Goal: Task Accomplishment & Management: Manage account settings

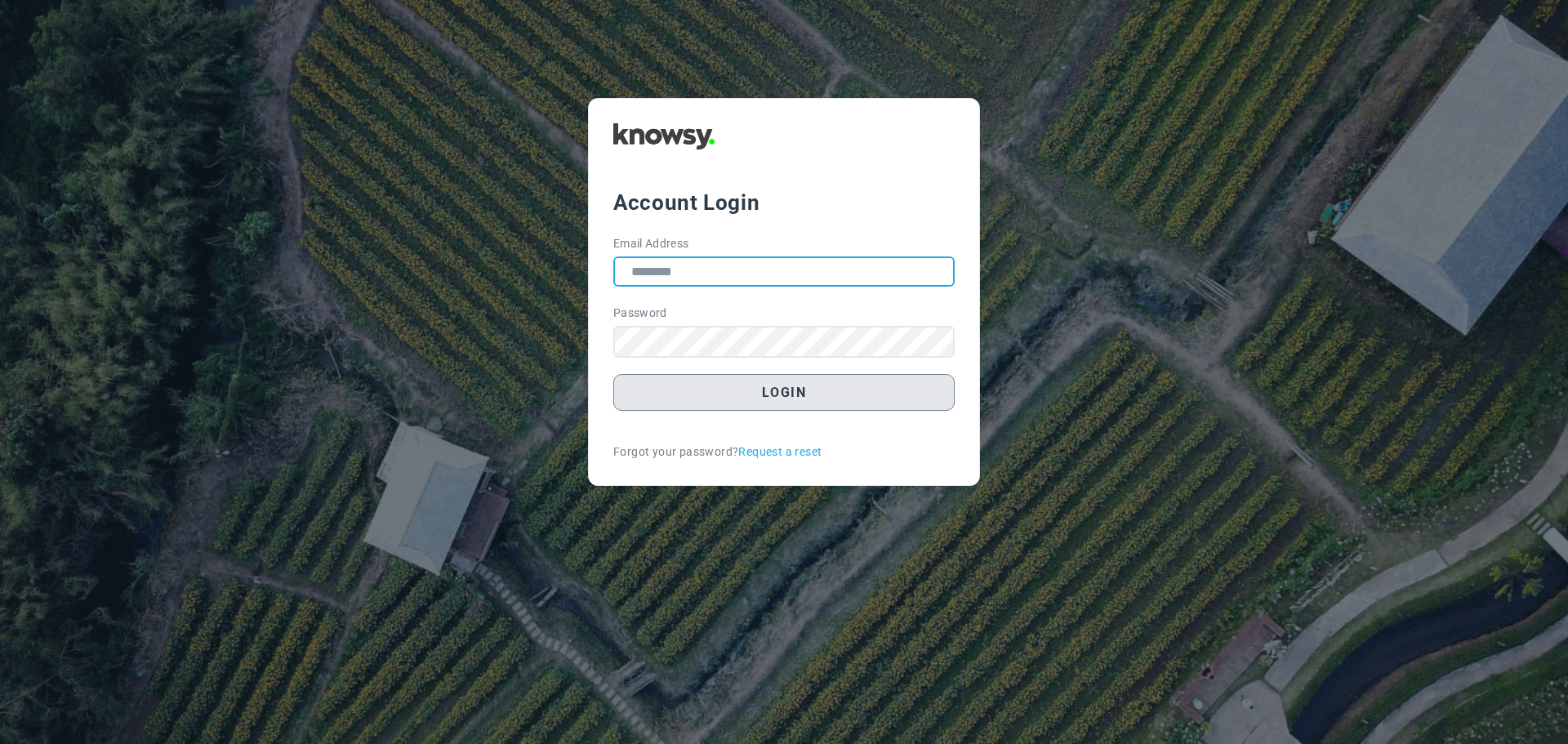
type input "**********"
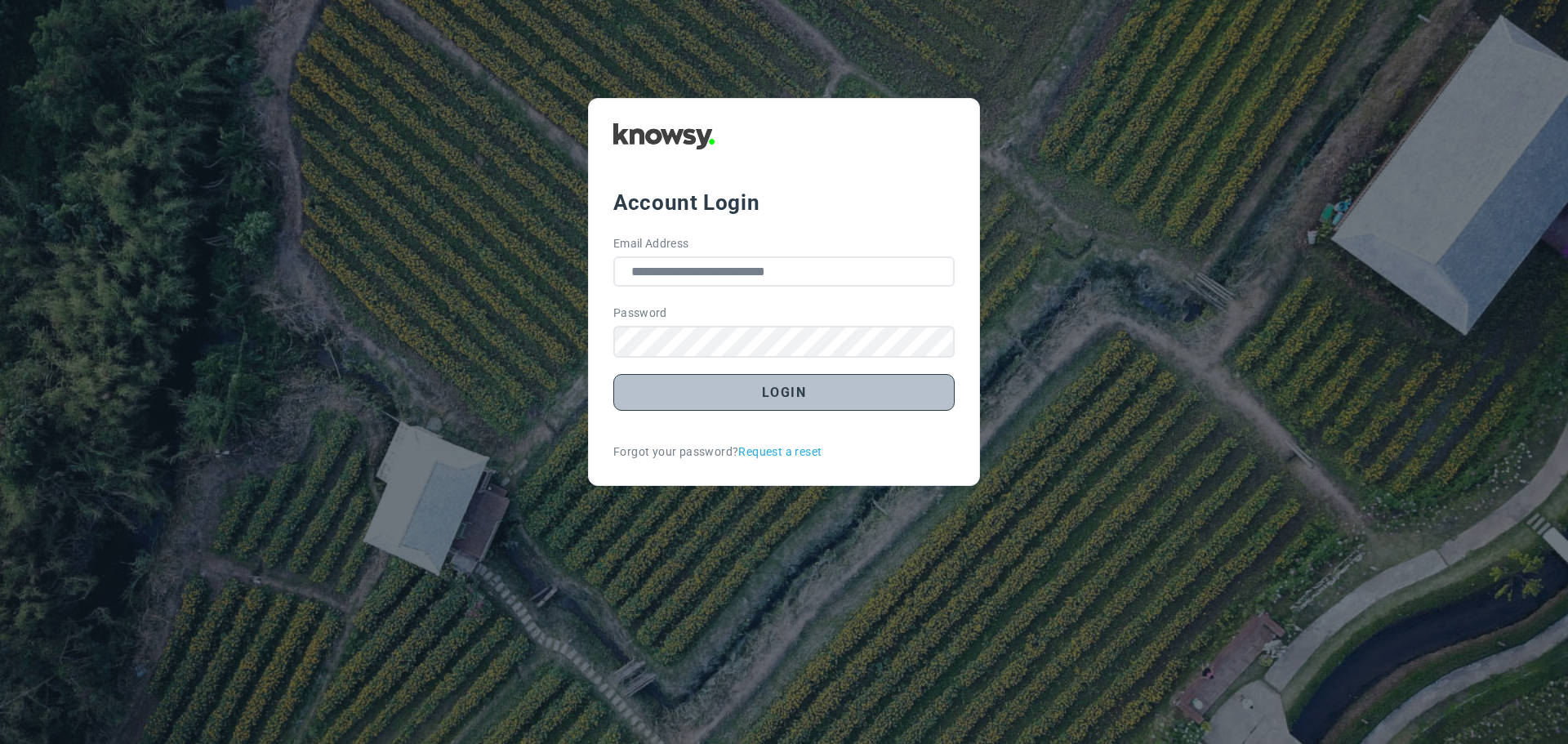
click at [786, 398] on button "Login" at bounding box center [784, 392] width 341 height 36
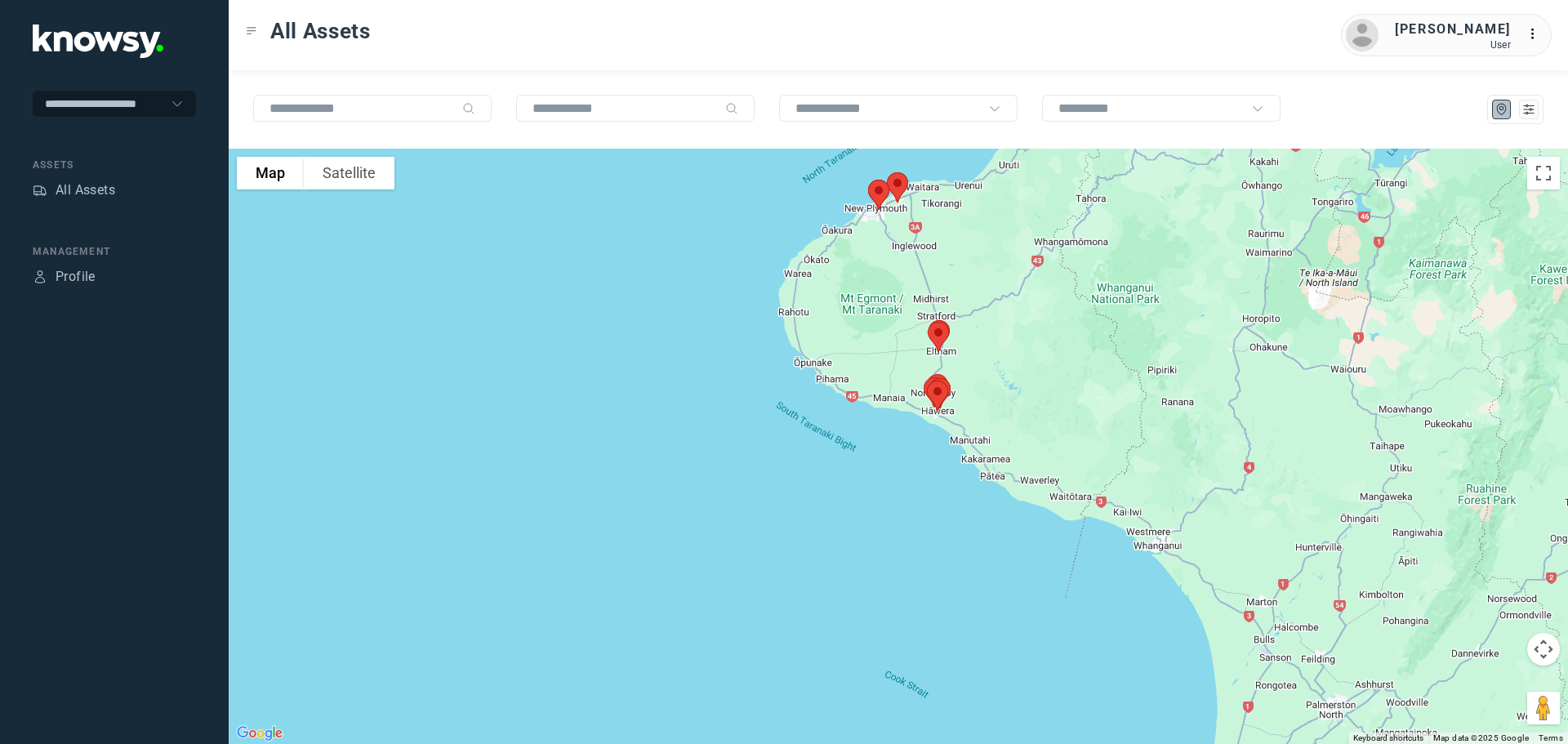
drag, startPoint x: 889, startPoint y: 289, endPoint x: 854, endPoint y: 388, distance: 105.0
click at [854, 388] on div at bounding box center [898, 446] width 1339 height 595
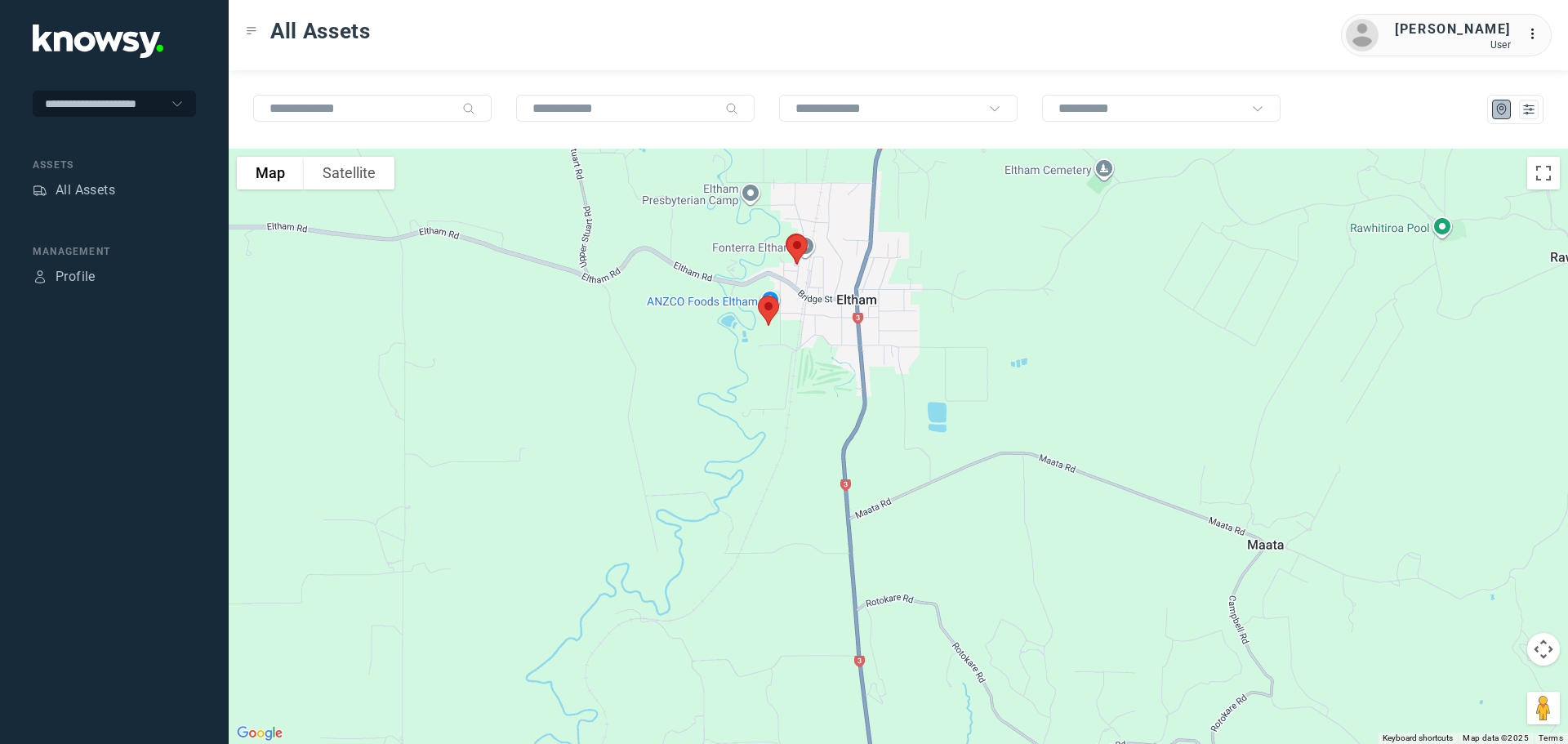
drag, startPoint x: 915, startPoint y: 403, endPoint x: 967, endPoint y: 309, distance: 107.4
click at [967, 309] on div at bounding box center [898, 446] width 1339 height 595
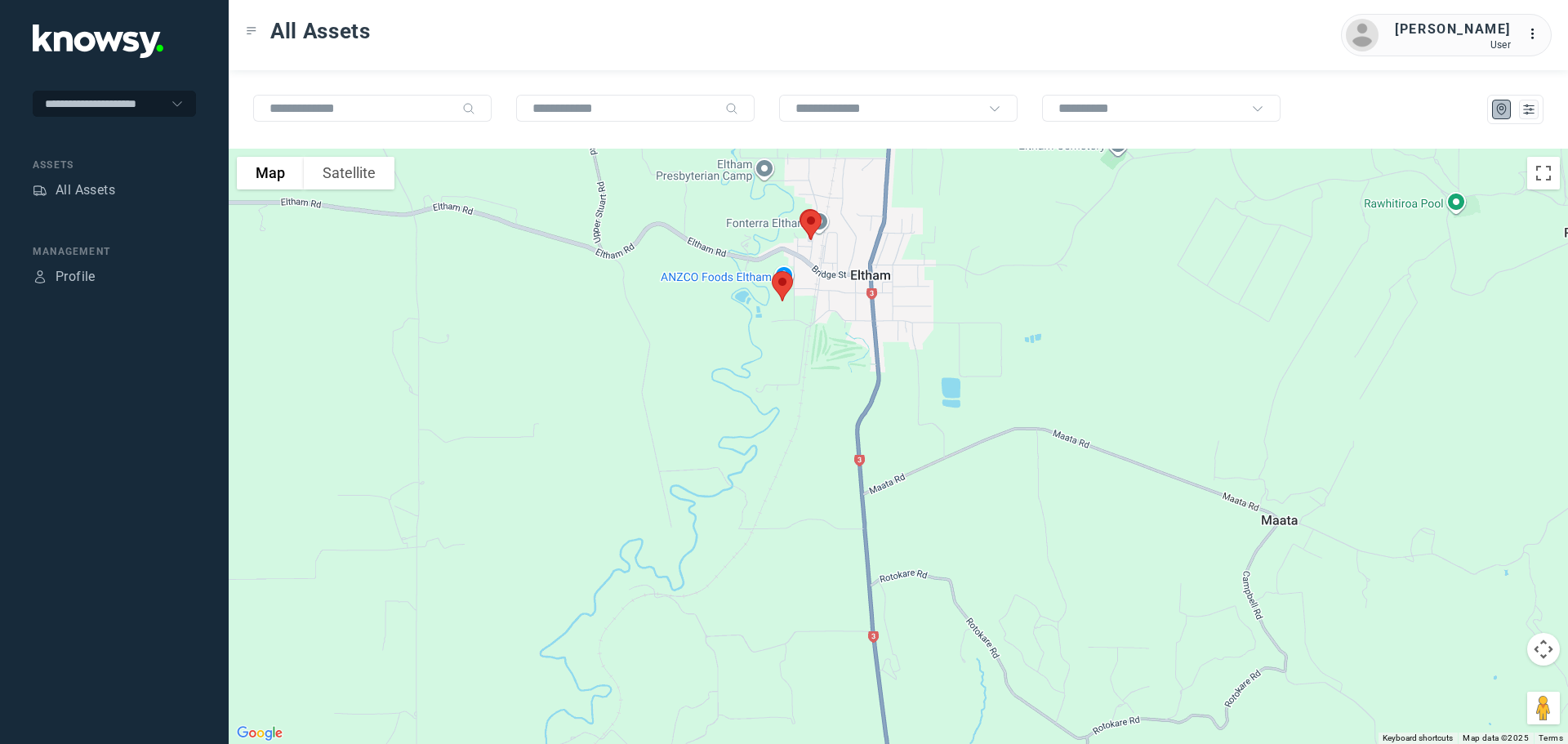
click at [784, 285] on img at bounding box center [782, 285] width 35 height 43
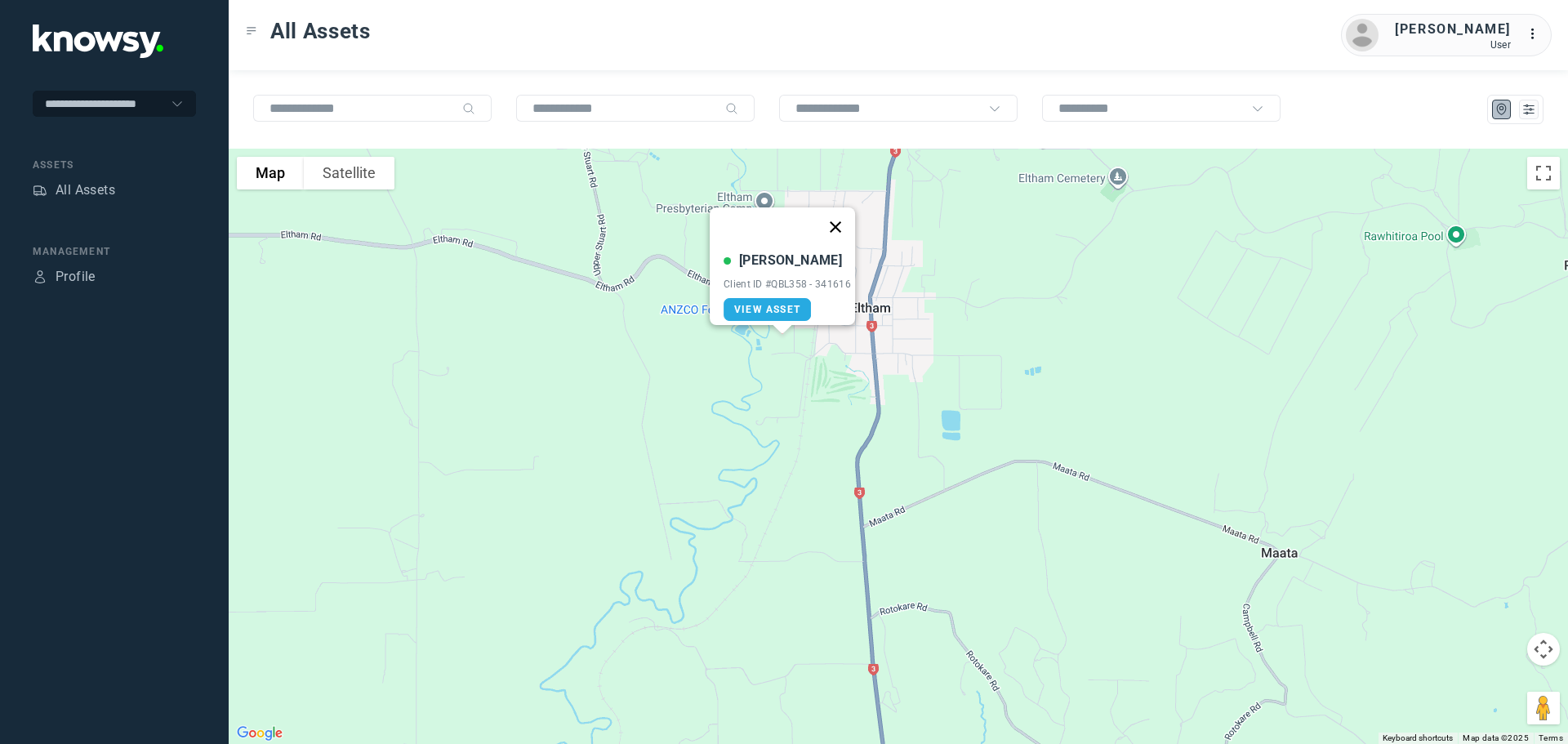
click at [841, 218] on button "Close" at bounding box center [835, 227] width 39 height 39
click at [815, 255] on img at bounding box center [811, 257] width 35 height 43
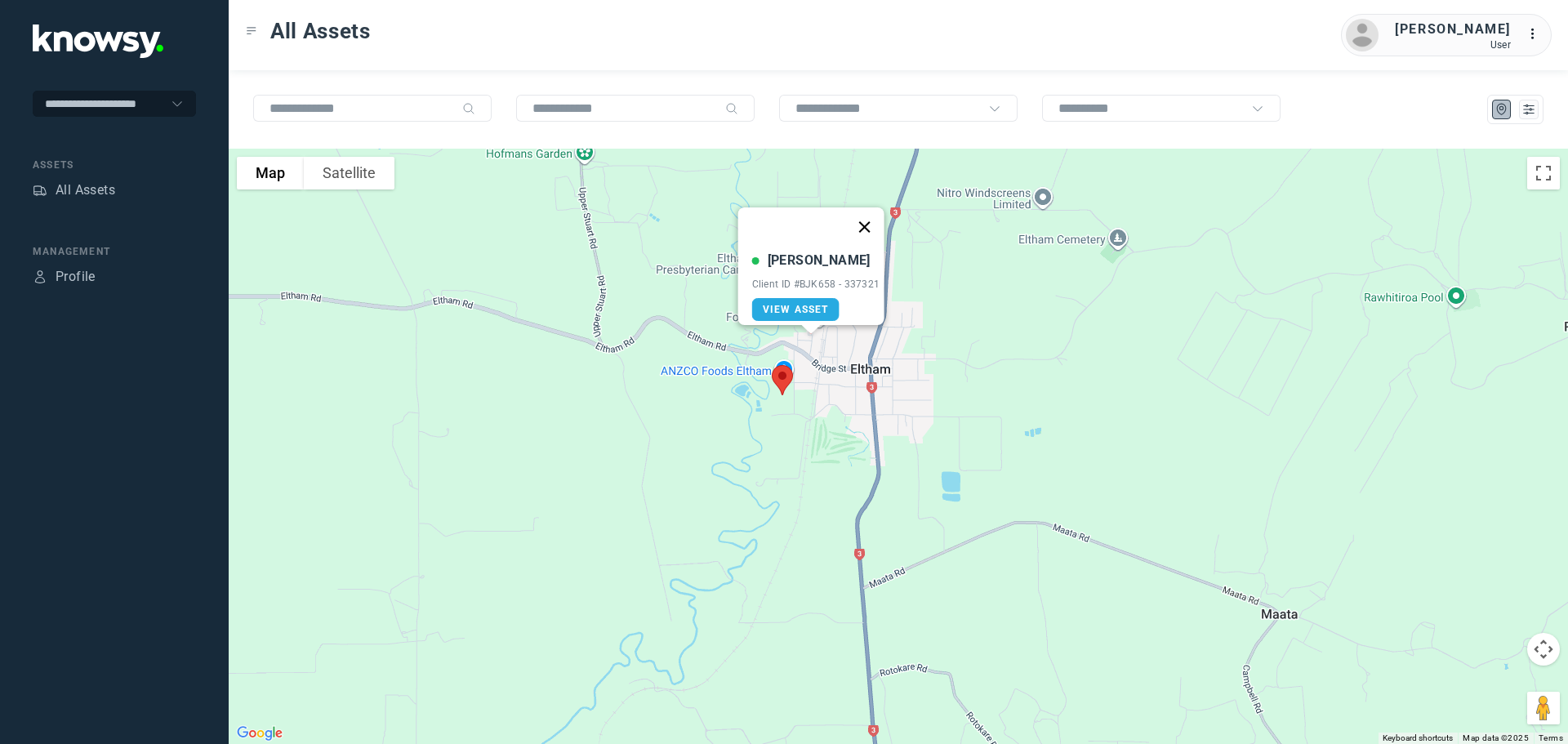
click at [873, 213] on button "Close" at bounding box center [863, 227] width 39 height 39
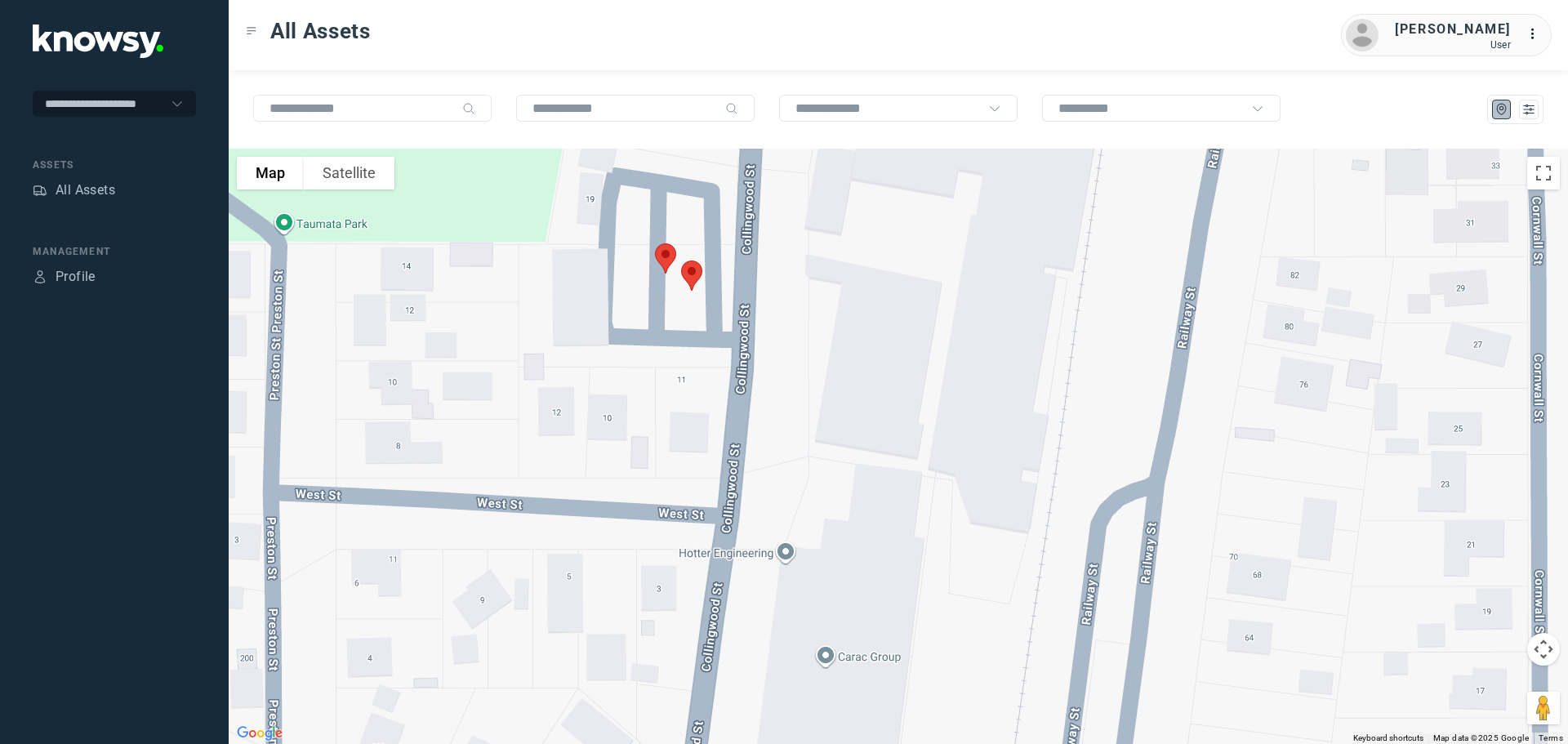
click at [664, 248] on img at bounding box center [665, 258] width 35 height 43
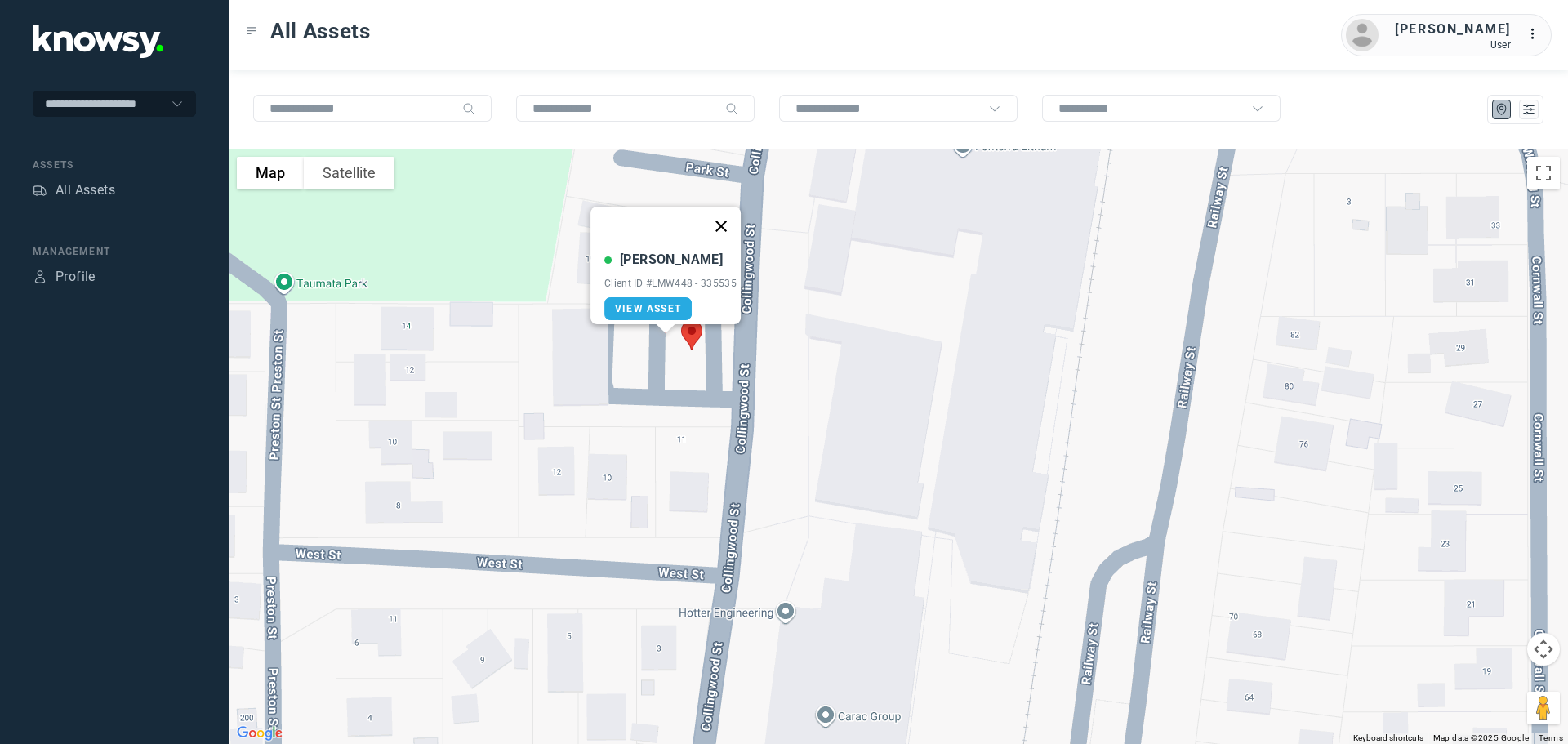
click at [727, 211] on button "Close" at bounding box center [720, 226] width 39 height 39
click at [693, 335] on img at bounding box center [692, 335] width 35 height 43
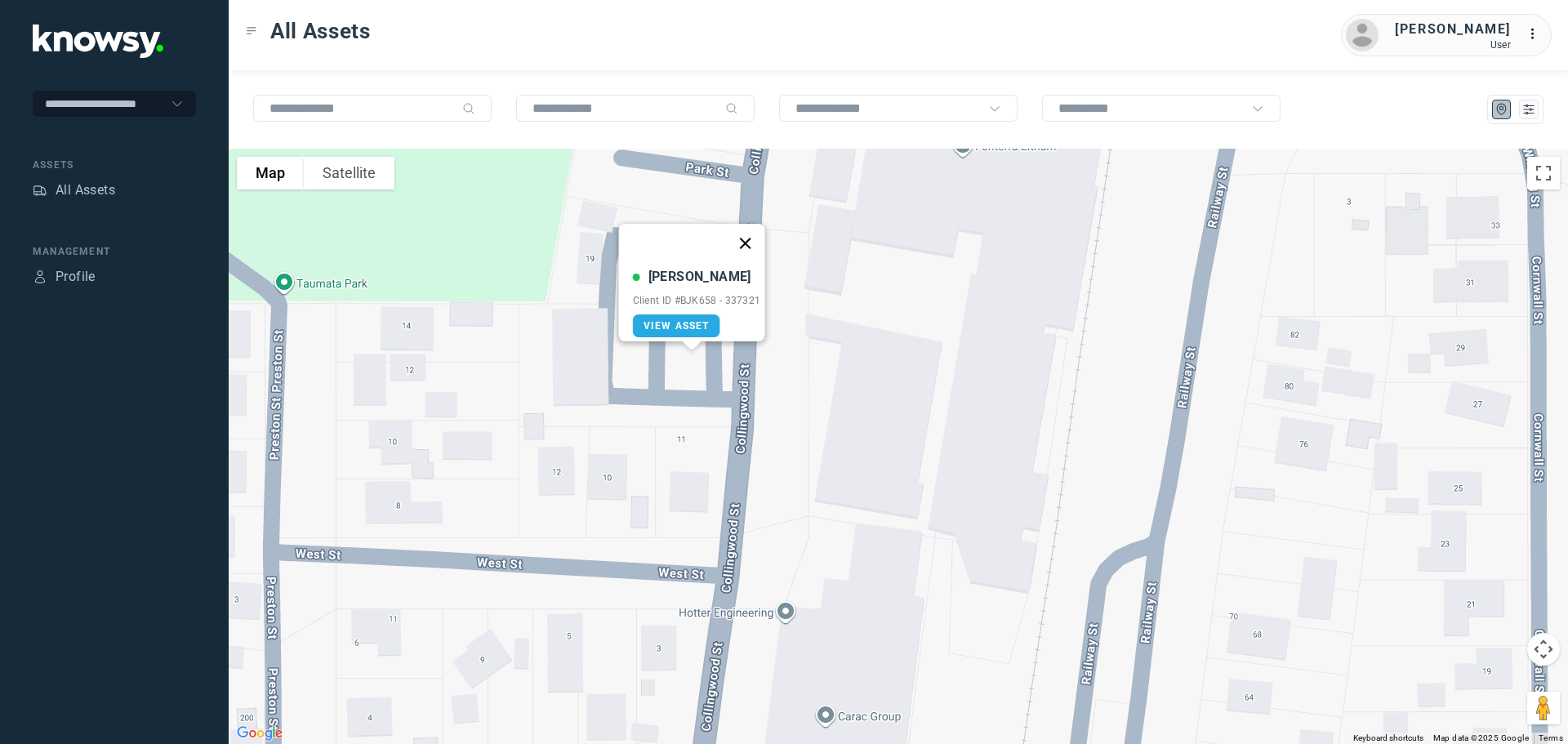
click at [749, 226] on button "Close" at bounding box center [744, 243] width 39 height 39
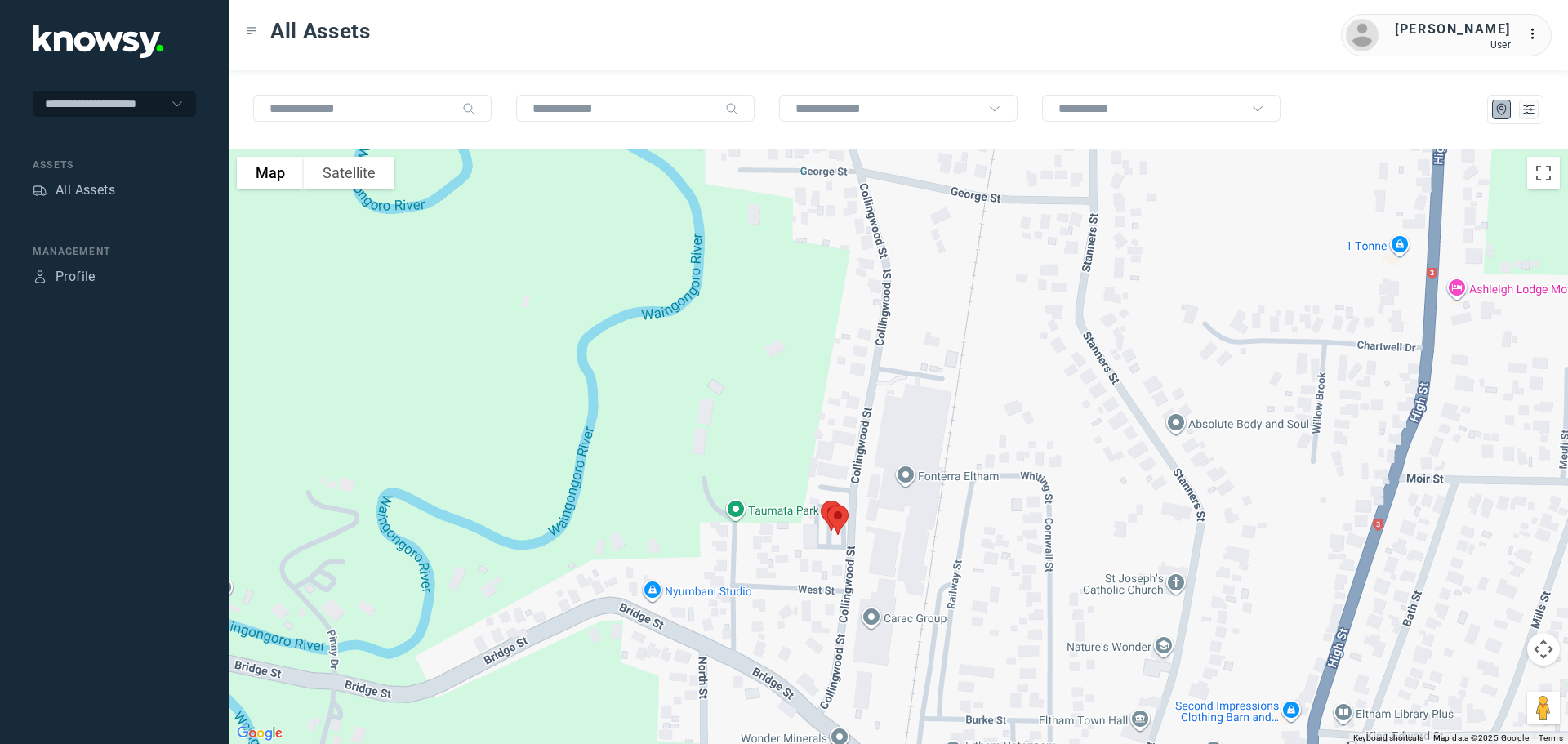
drag, startPoint x: 884, startPoint y: 327, endPoint x: 872, endPoint y: 505, distance: 178.4
click at [872, 505] on div at bounding box center [898, 446] width 1339 height 595
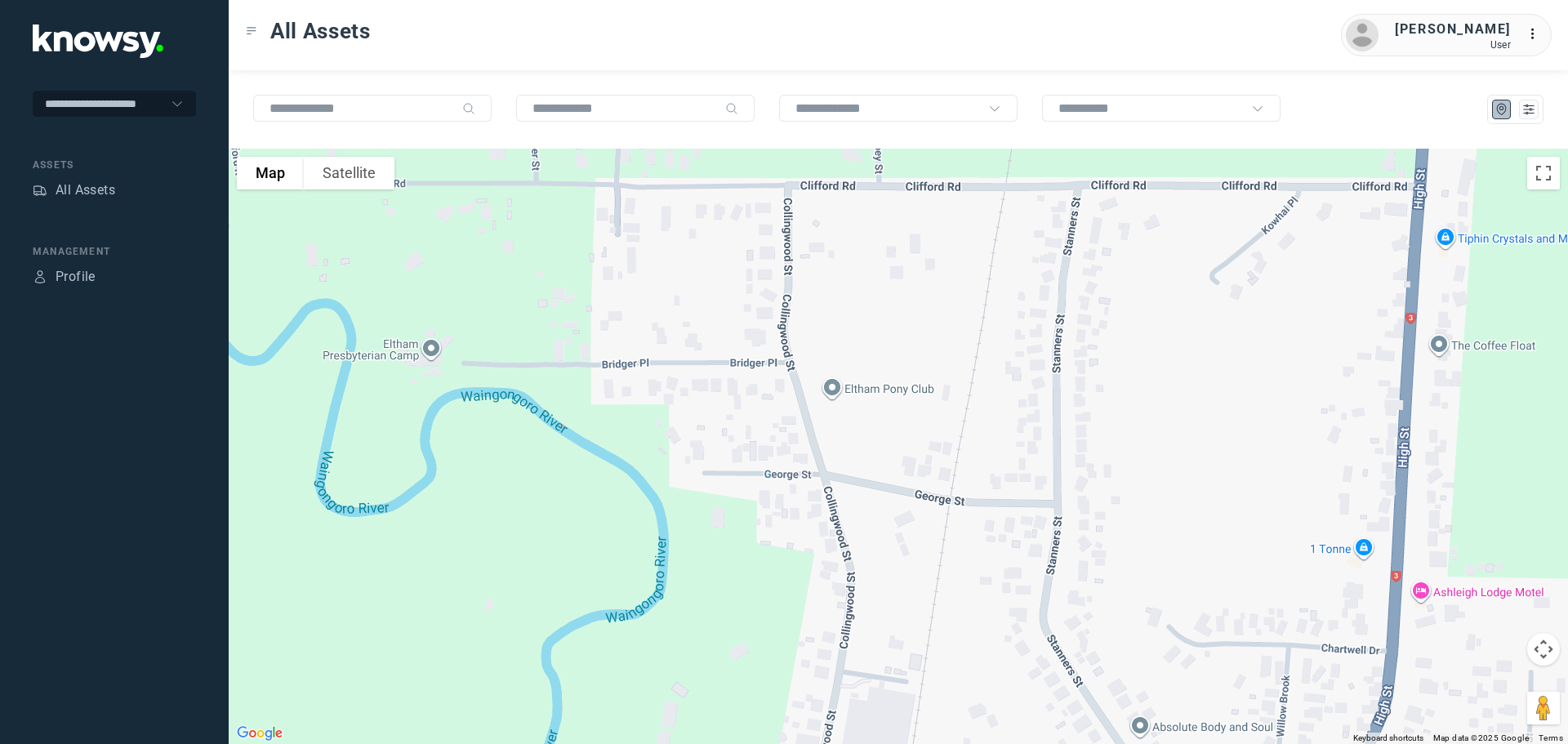
drag, startPoint x: 882, startPoint y: 320, endPoint x: 886, endPoint y: 455, distance: 135.1
click at [884, 469] on div at bounding box center [898, 446] width 1339 height 595
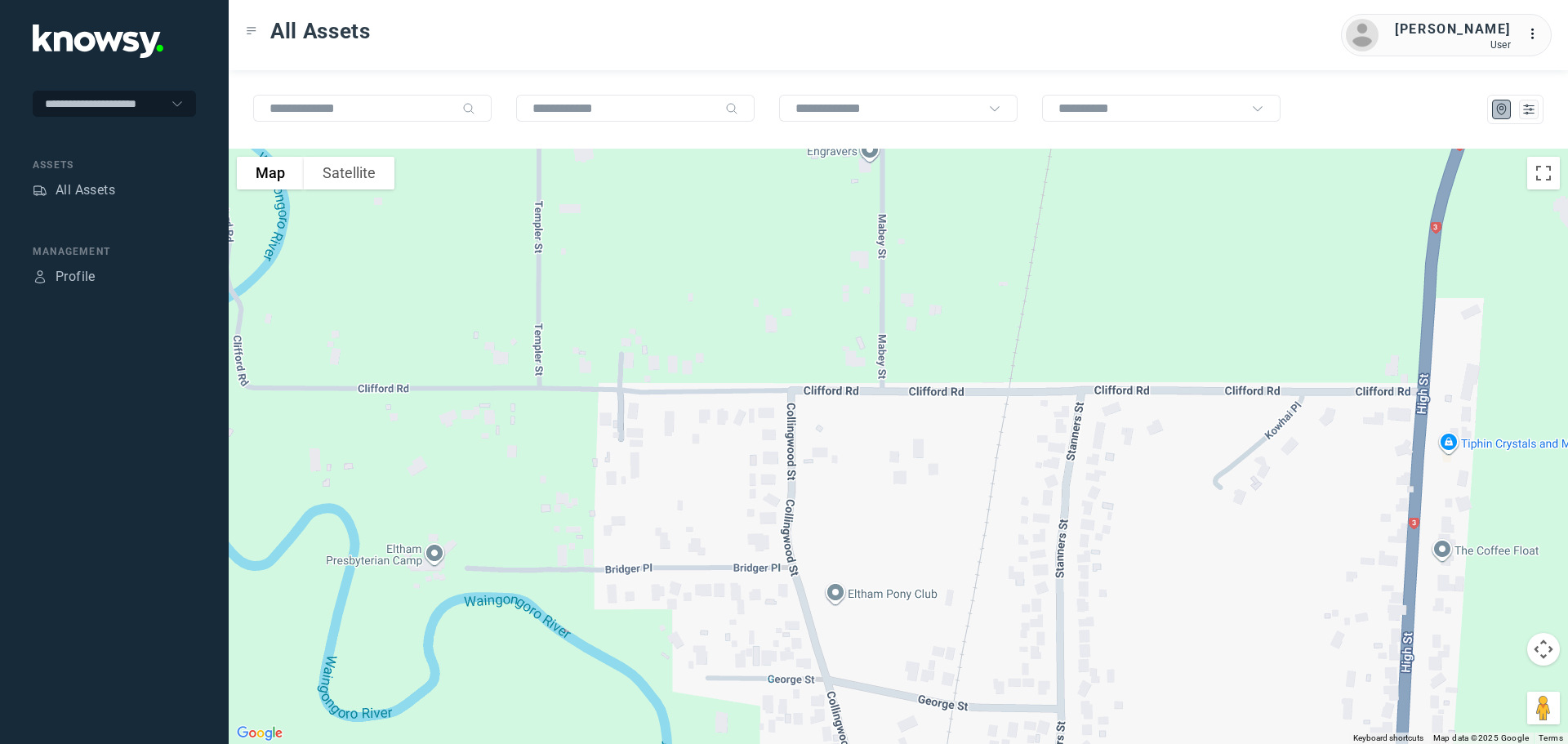
drag, startPoint x: 875, startPoint y: 356, endPoint x: 872, endPoint y: 470, distance: 114.0
click at [868, 478] on div at bounding box center [898, 446] width 1339 height 595
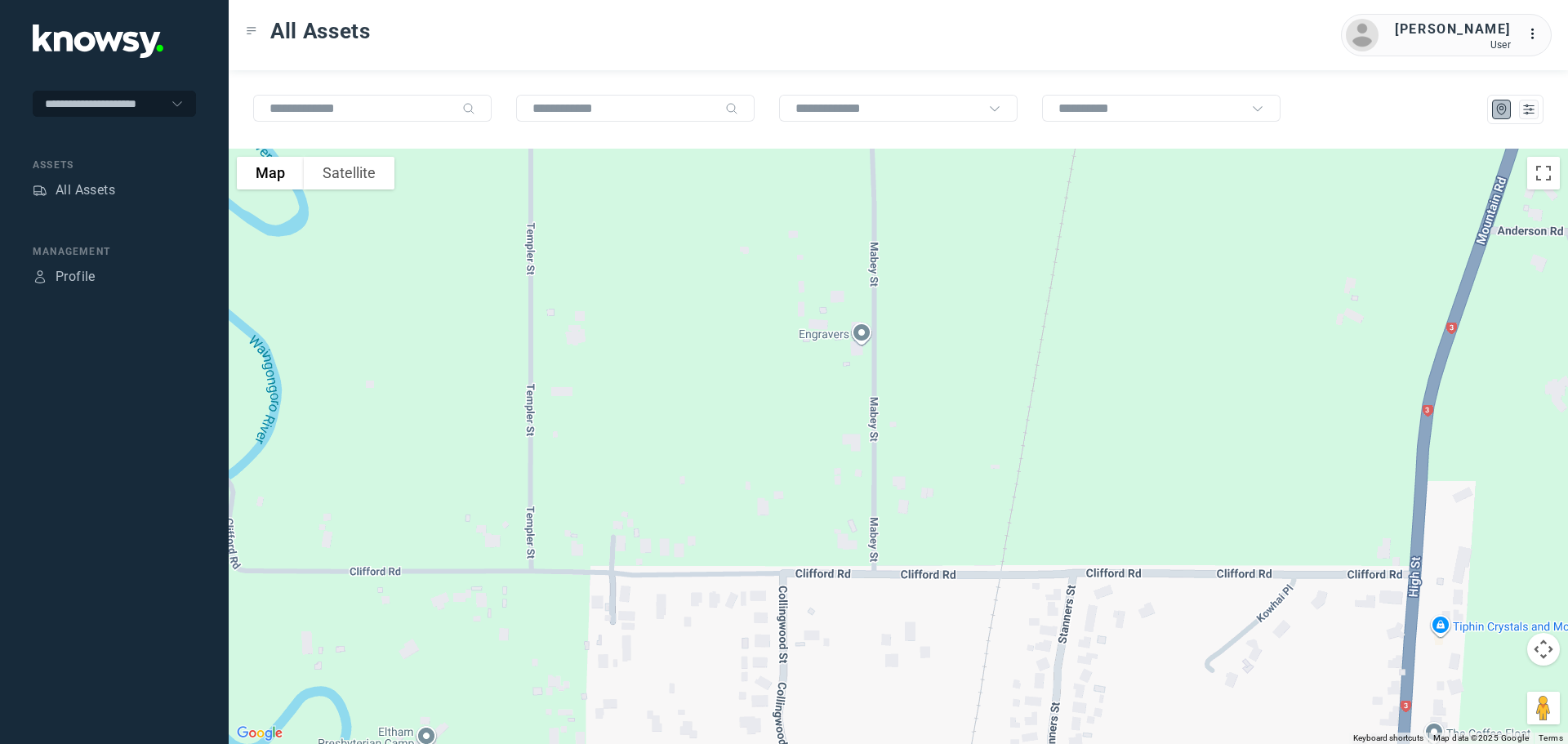
drag, startPoint x: 879, startPoint y: 315, endPoint x: 881, endPoint y: 491, distance: 176.0
click at [881, 491] on div at bounding box center [898, 446] width 1339 height 595
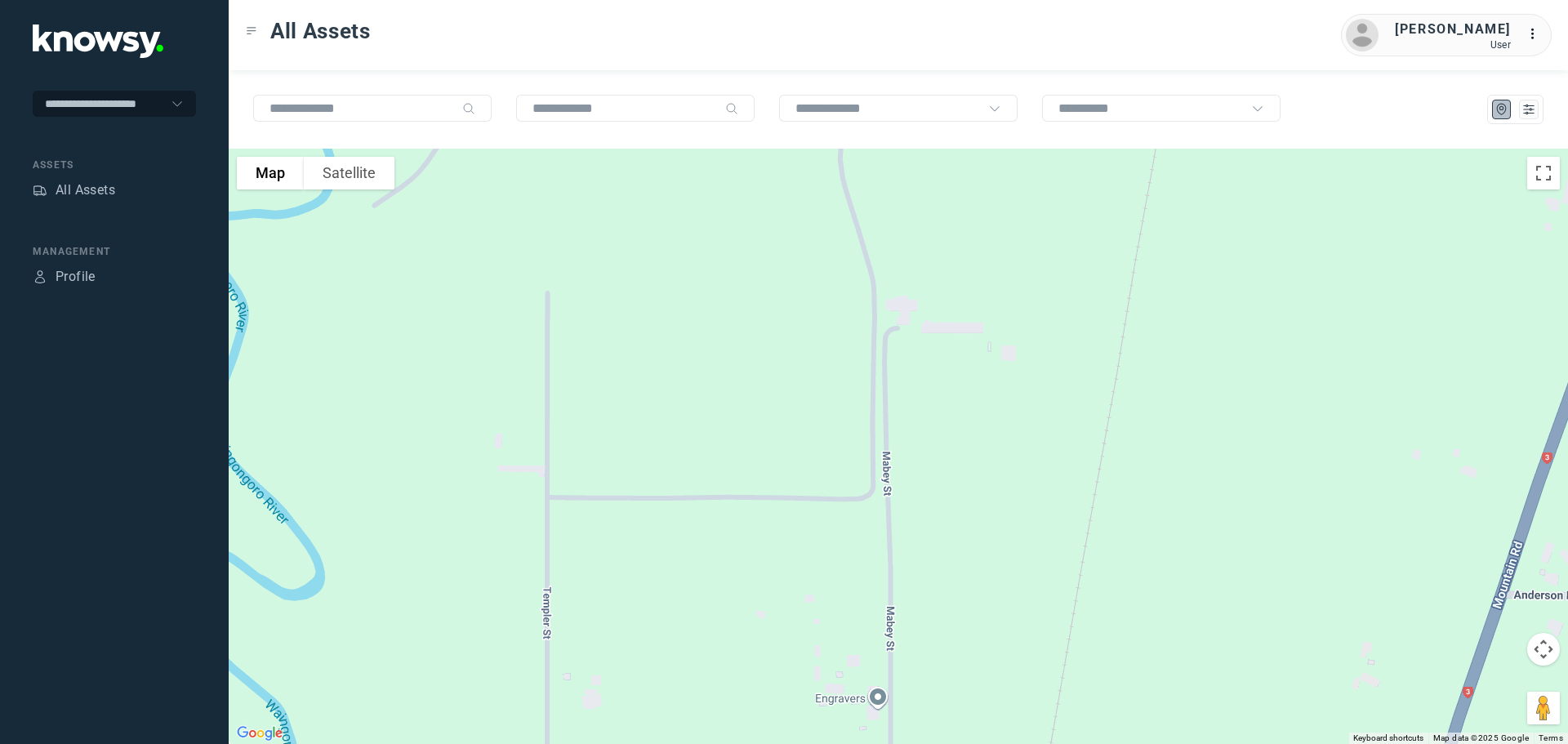
drag, startPoint x: 907, startPoint y: 513, endPoint x: 916, endPoint y: 510, distance: 9.5
click at [911, 527] on div at bounding box center [898, 446] width 1339 height 595
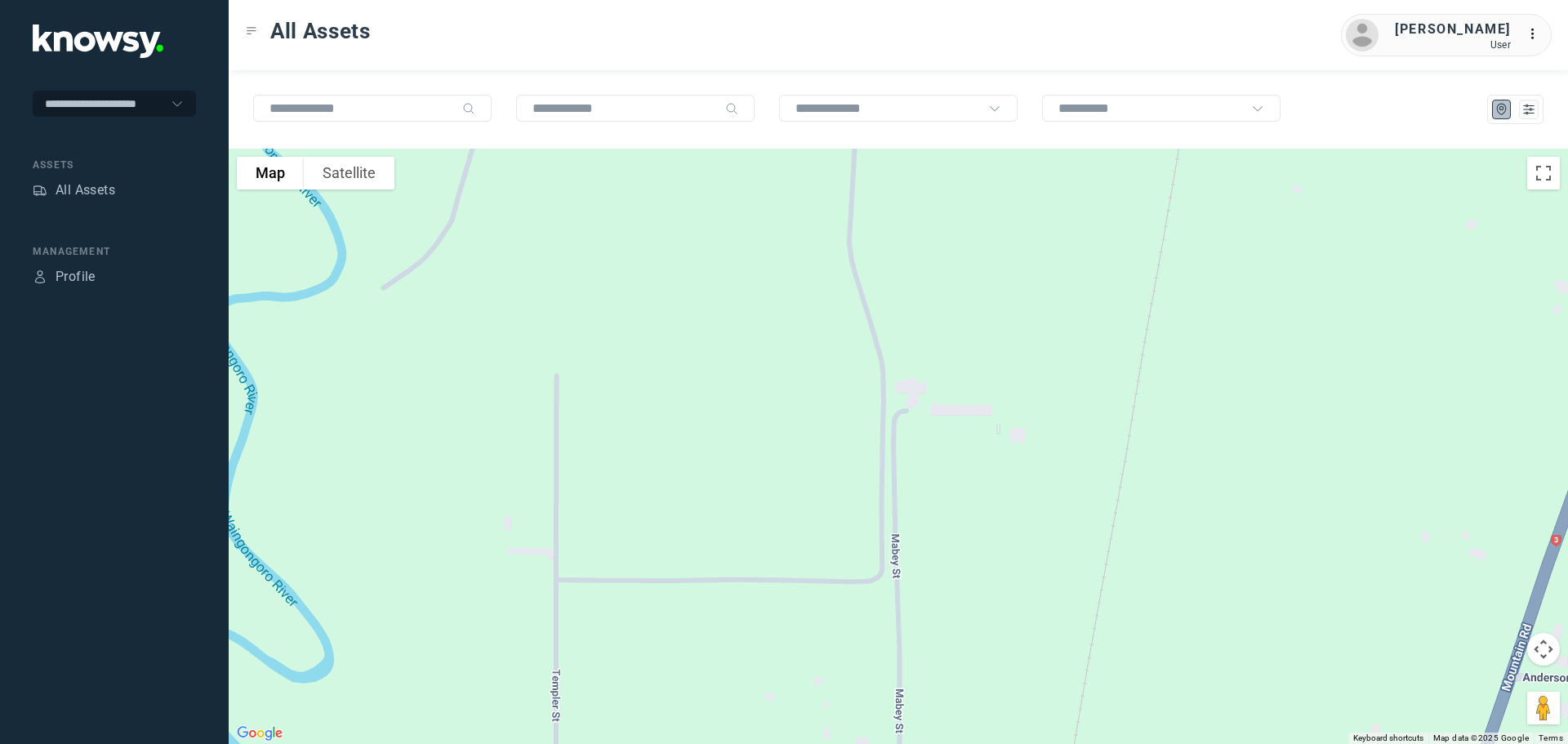
drag, startPoint x: 920, startPoint y: 422, endPoint x: 919, endPoint y: 460, distance: 38.0
click at [923, 468] on div at bounding box center [898, 446] width 1339 height 595
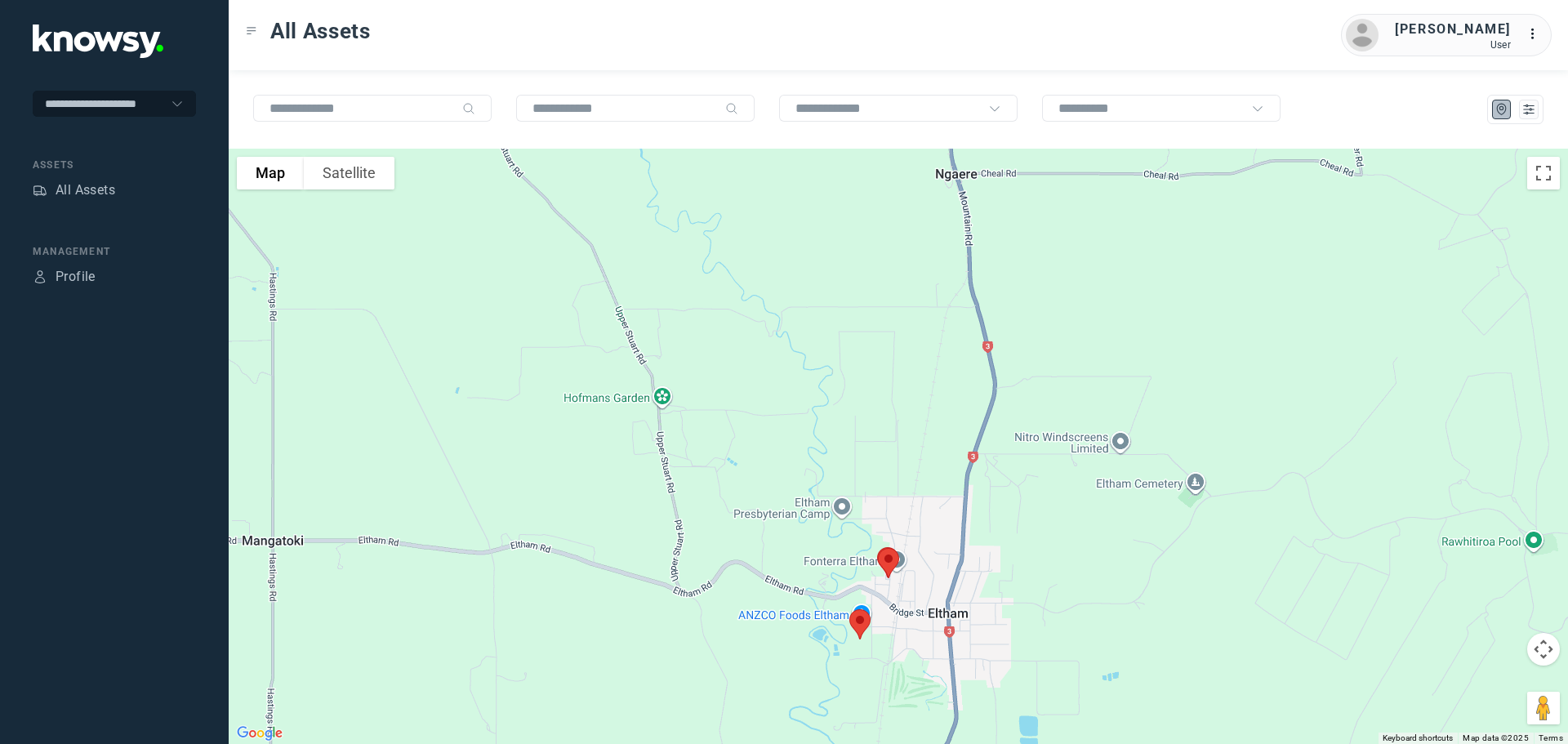
drag, startPoint x: 861, startPoint y: 325, endPoint x: 869, endPoint y: 641, distance: 316.1
click at [872, 642] on div at bounding box center [898, 446] width 1339 height 595
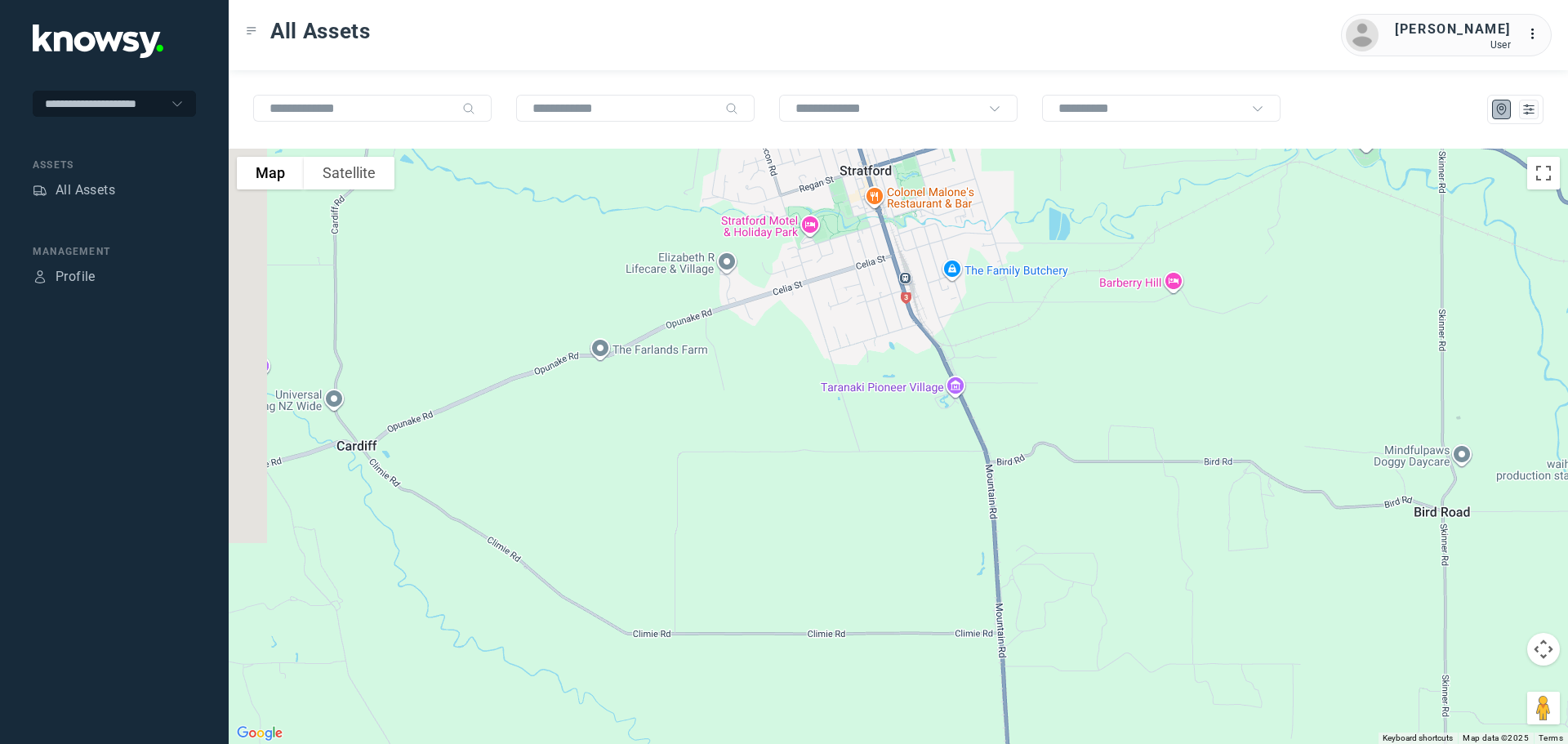
drag, startPoint x: 842, startPoint y: 601, endPoint x: 872, endPoint y: 662, distance: 68.0
click at [872, 662] on div at bounding box center [898, 446] width 1339 height 595
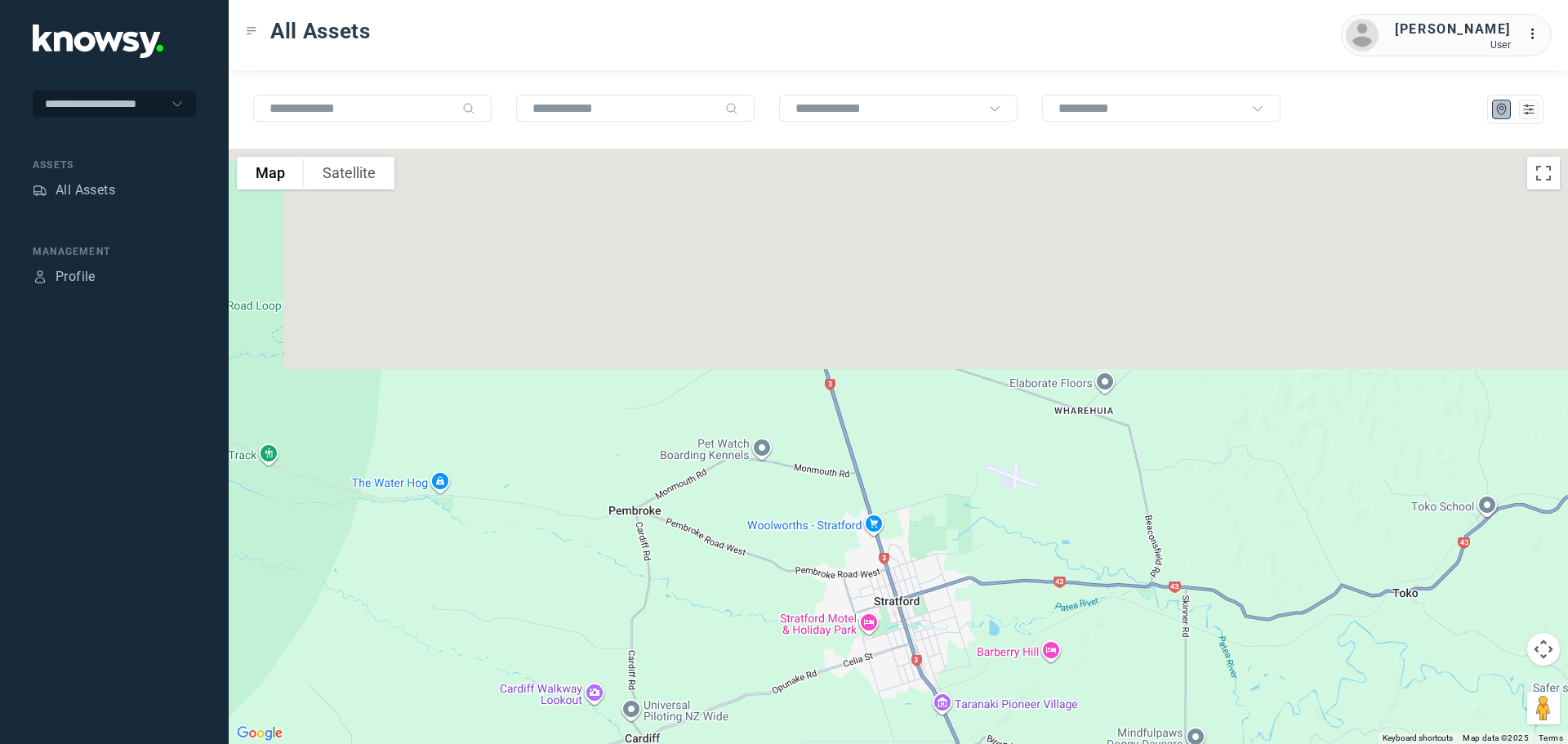
drag, startPoint x: 817, startPoint y: 486, endPoint x: 823, endPoint y: 585, distance: 99.2
click at [823, 586] on div at bounding box center [898, 446] width 1339 height 595
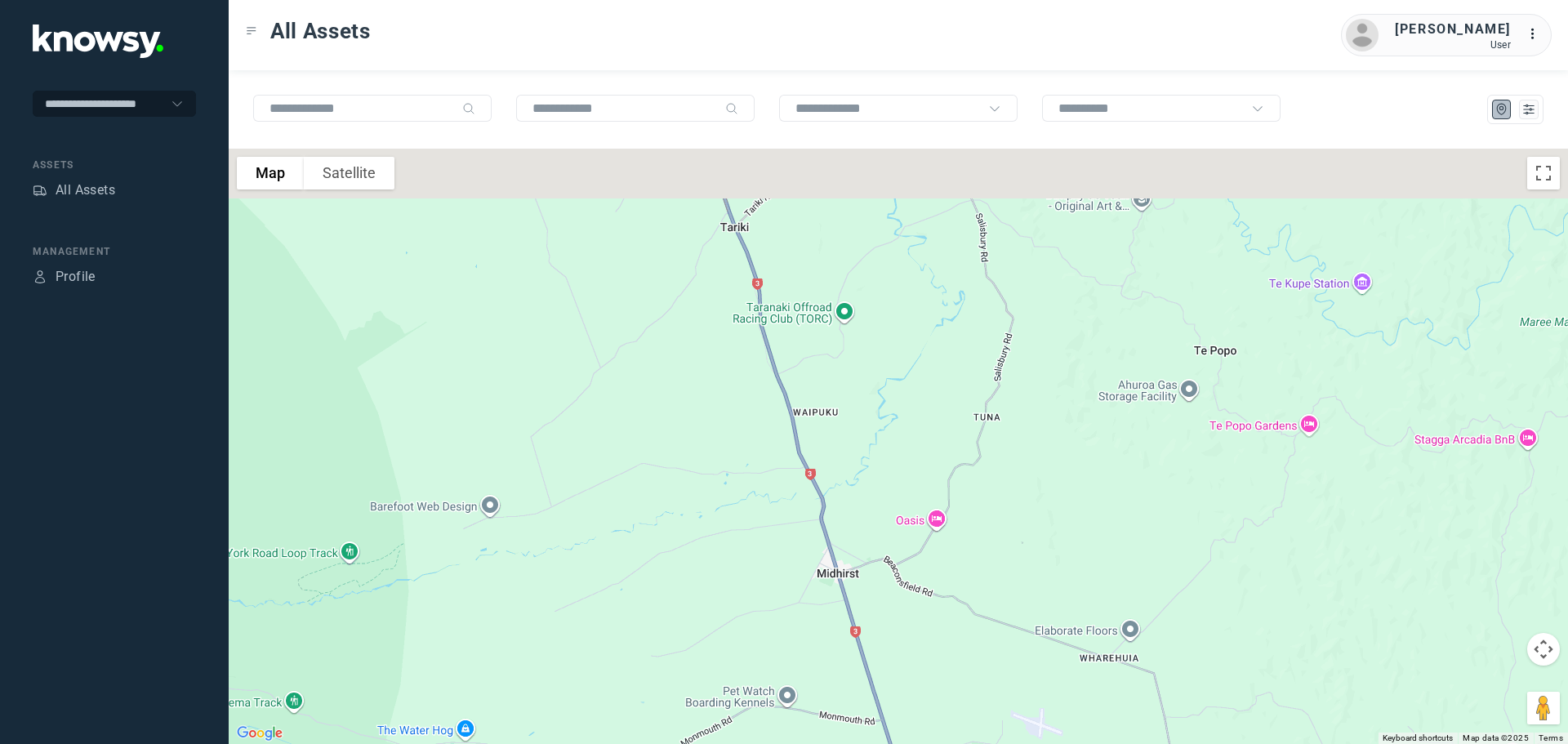
drag, startPoint x: 785, startPoint y: 362, endPoint x: 846, endPoint y: 604, distance: 249.6
click at [842, 630] on div at bounding box center [898, 446] width 1339 height 595
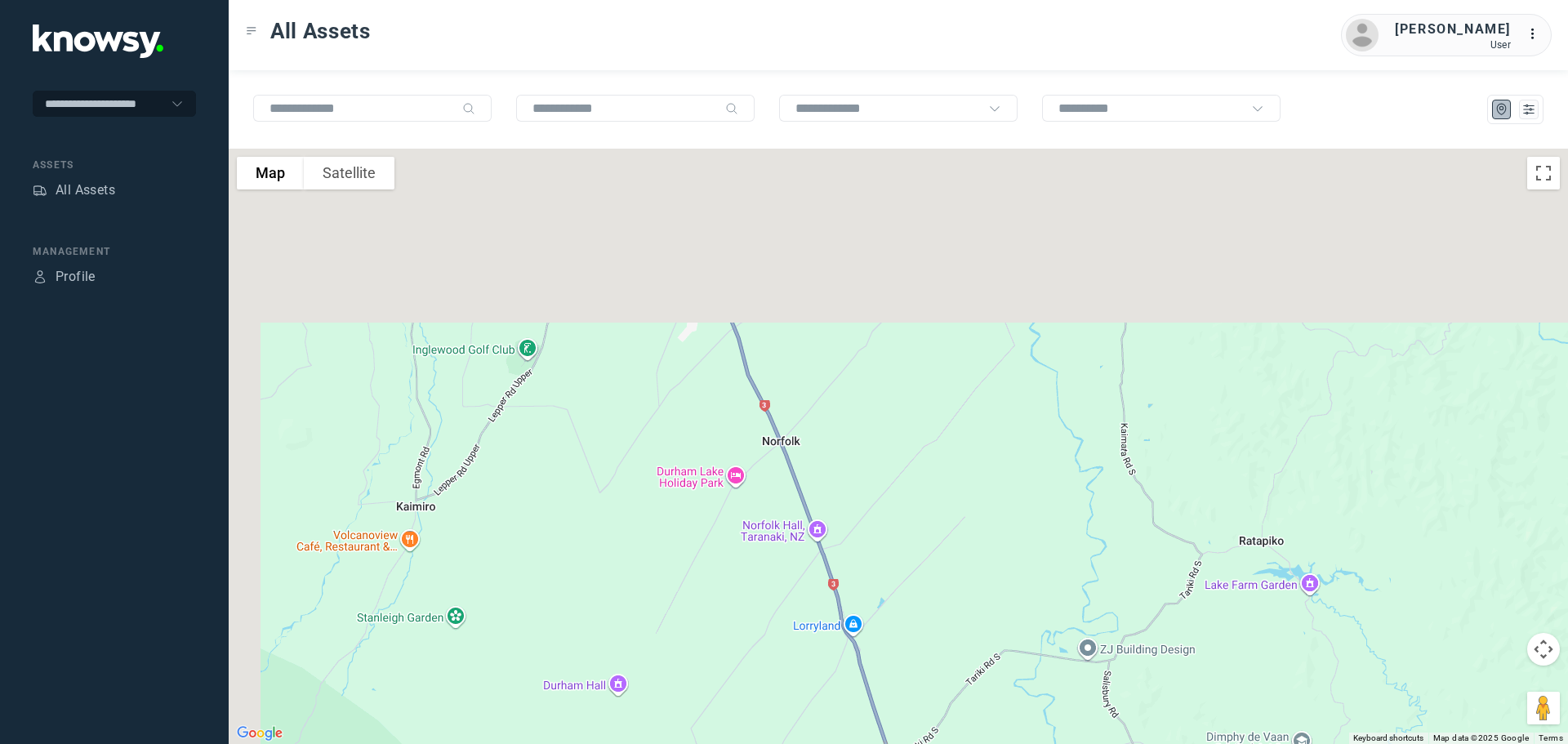
drag, startPoint x: 803, startPoint y: 346, endPoint x: 894, endPoint y: 584, distance: 254.8
click at [892, 603] on div at bounding box center [898, 446] width 1339 height 595
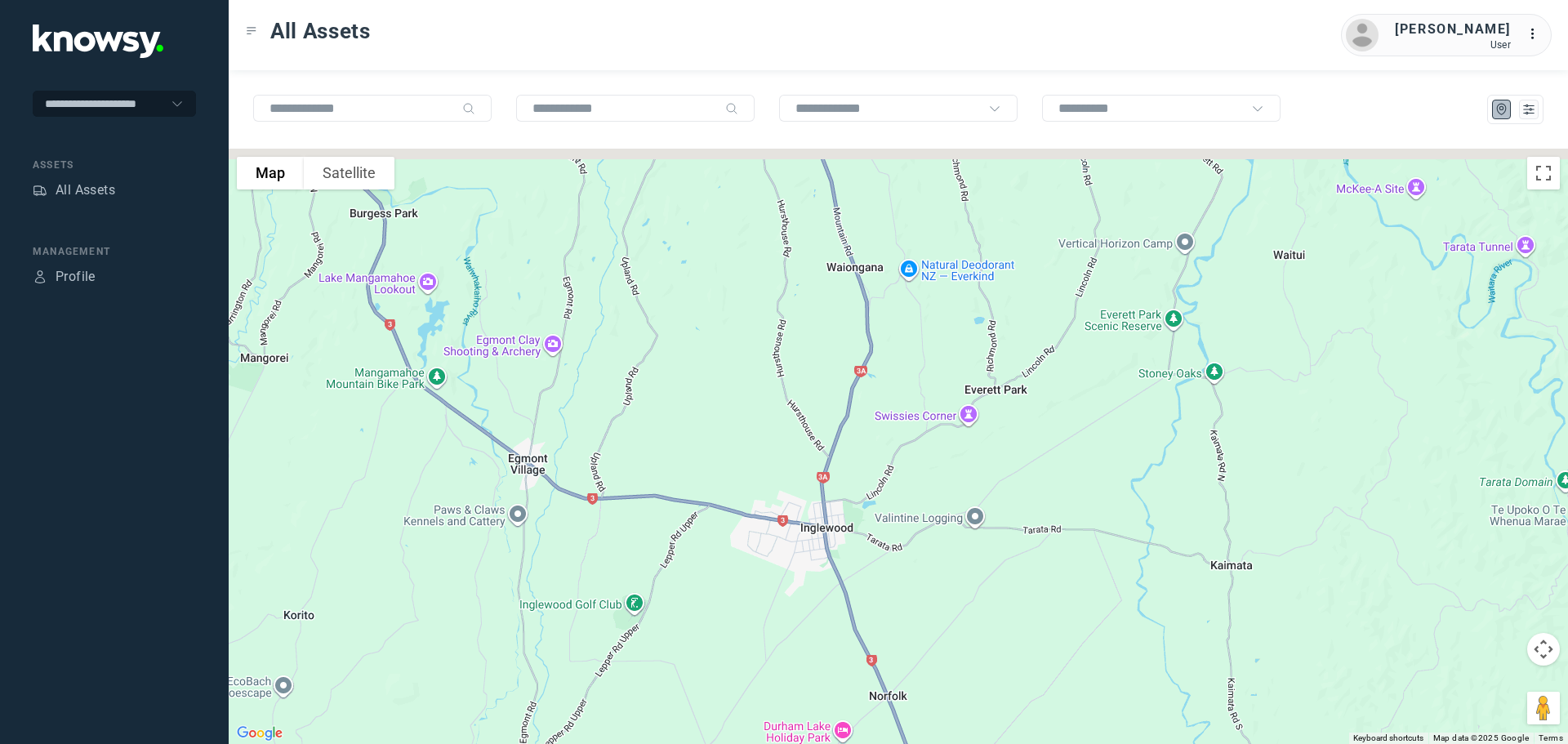
drag, startPoint x: 870, startPoint y: 592, endPoint x: 882, endPoint y: 625, distance: 35.1
click at [882, 625] on div at bounding box center [898, 446] width 1339 height 595
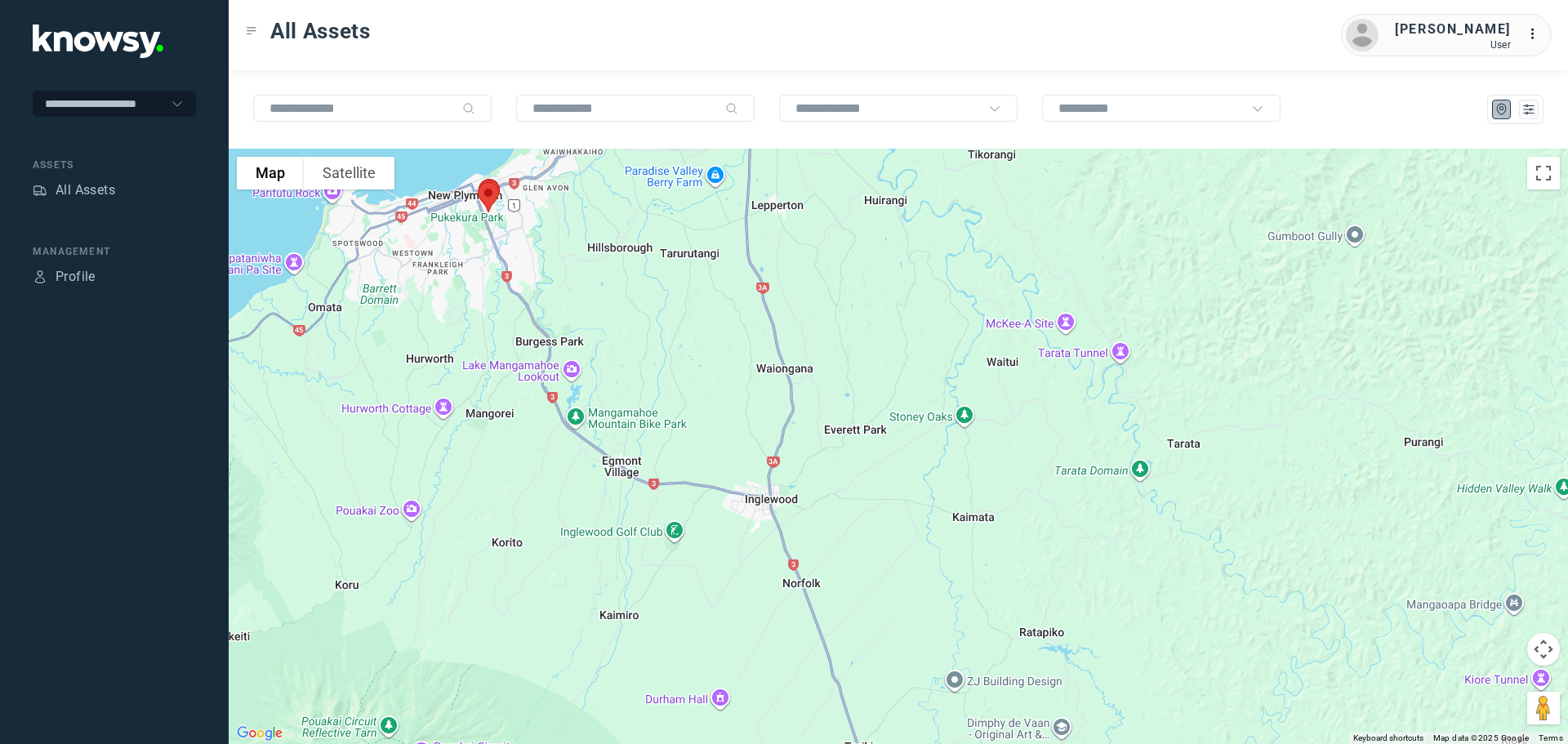
drag, startPoint x: 676, startPoint y: 259, endPoint x: 738, endPoint y: 467, distance: 217.0
click at [740, 464] on div at bounding box center [898, 446] width 1339 height 595
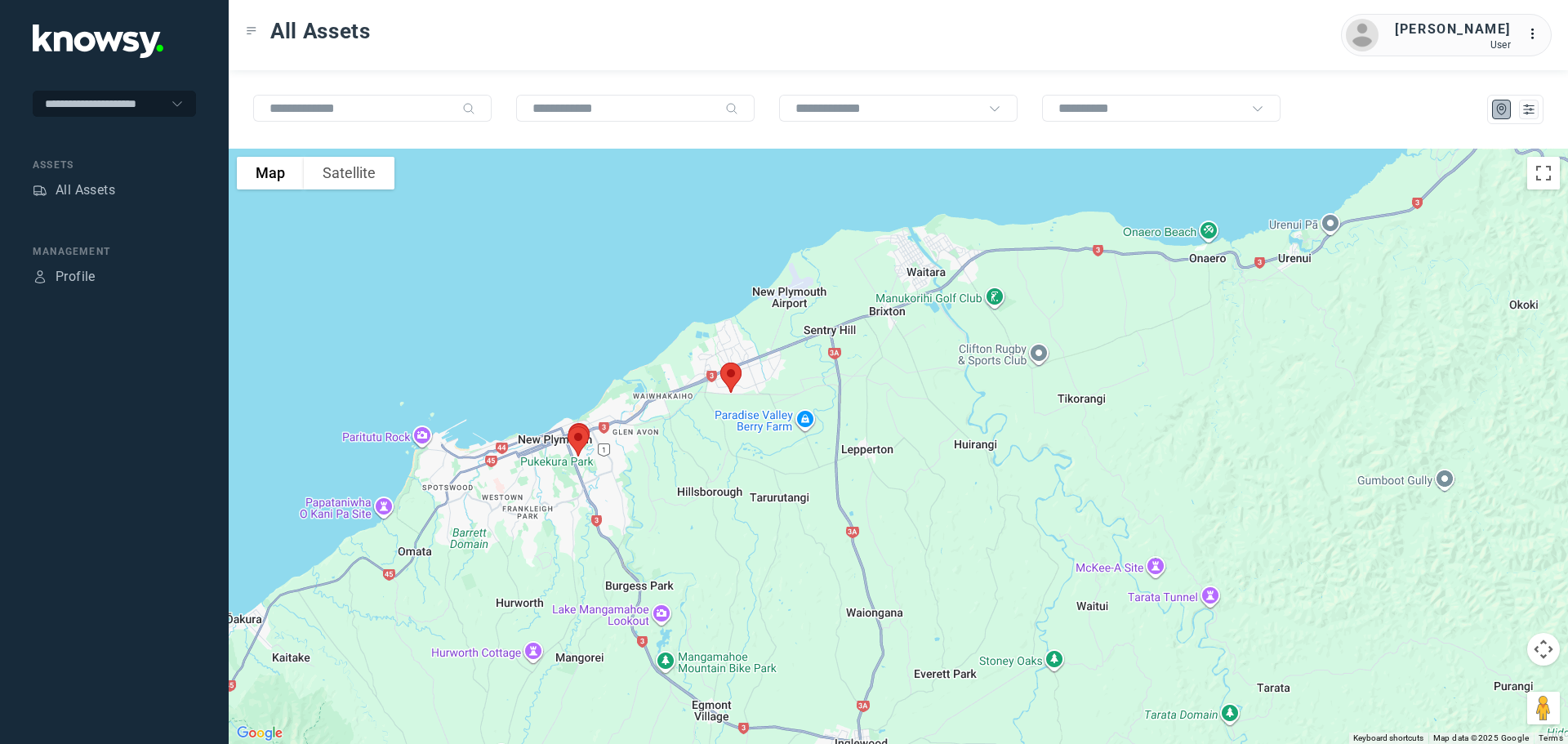
click at [737, 372] on img at bounding box center [731, 377] width 35 height 43
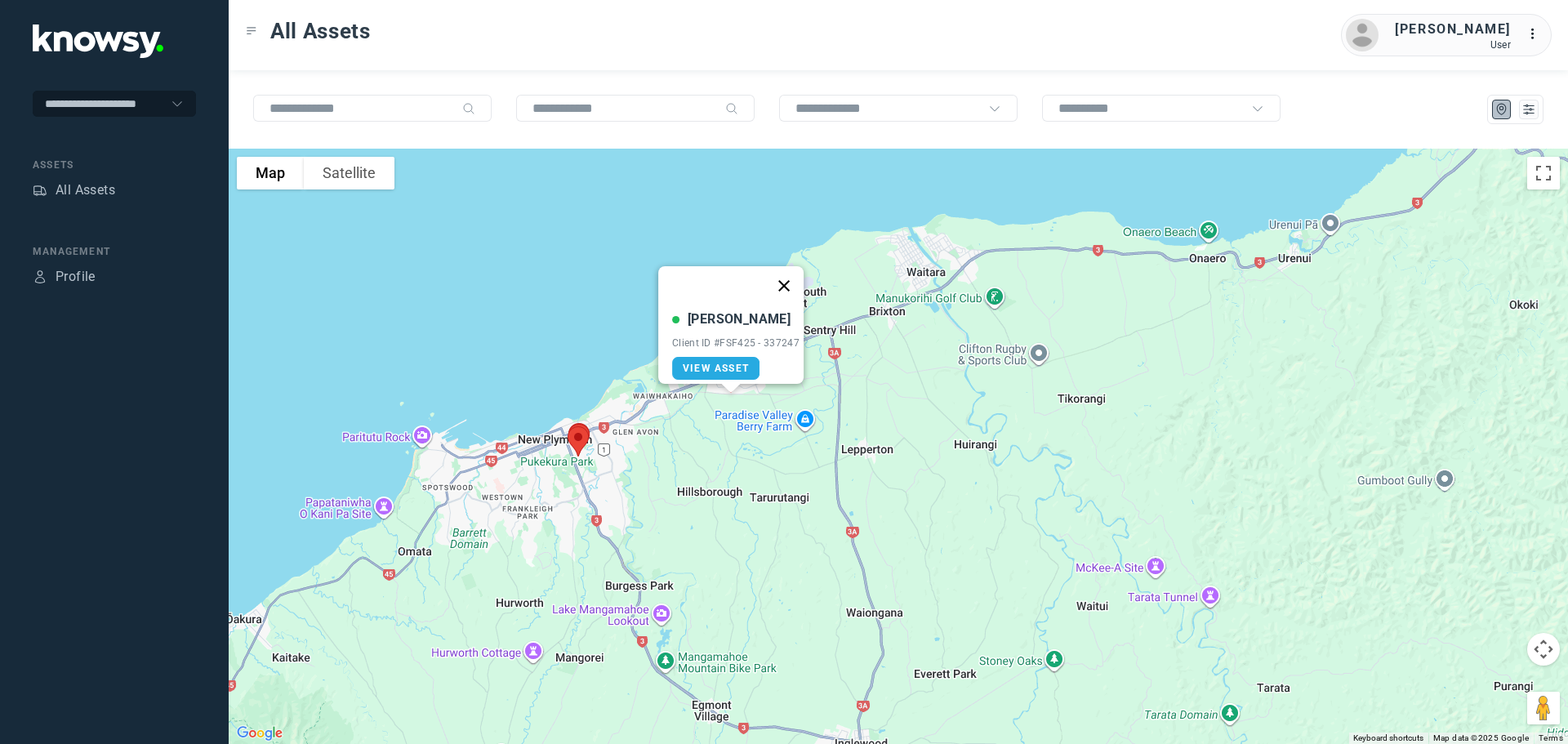
click at [788, 274] on button "Close" at bounding box center [783, 285] width 39 height 39
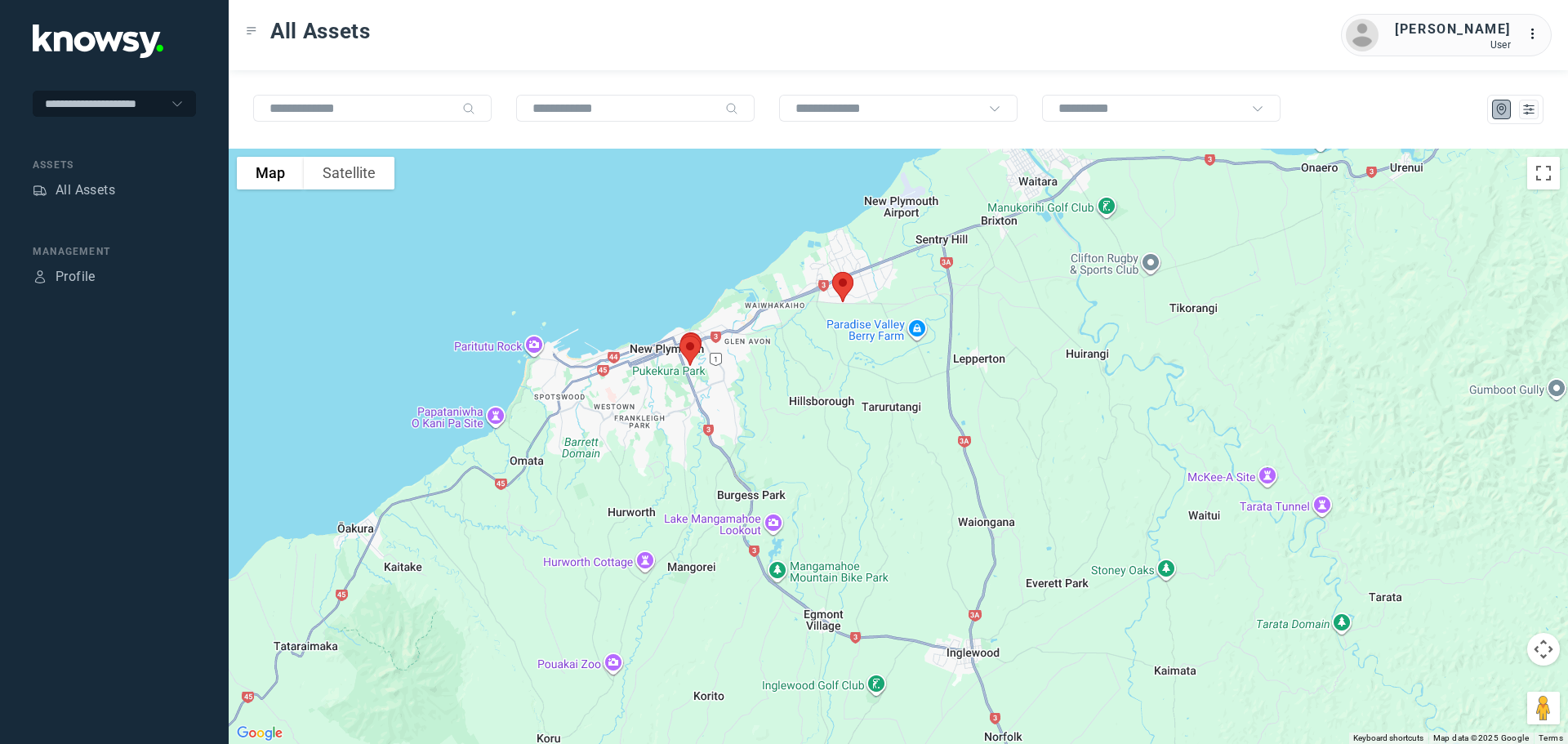
drag, startPoint x: 649, startPoint y: 435, endPoint x: 762, endPoint y: 343, distance: 145.7
click at [762, 343] on div at bounding box center [898, 446] width 1339 height 595
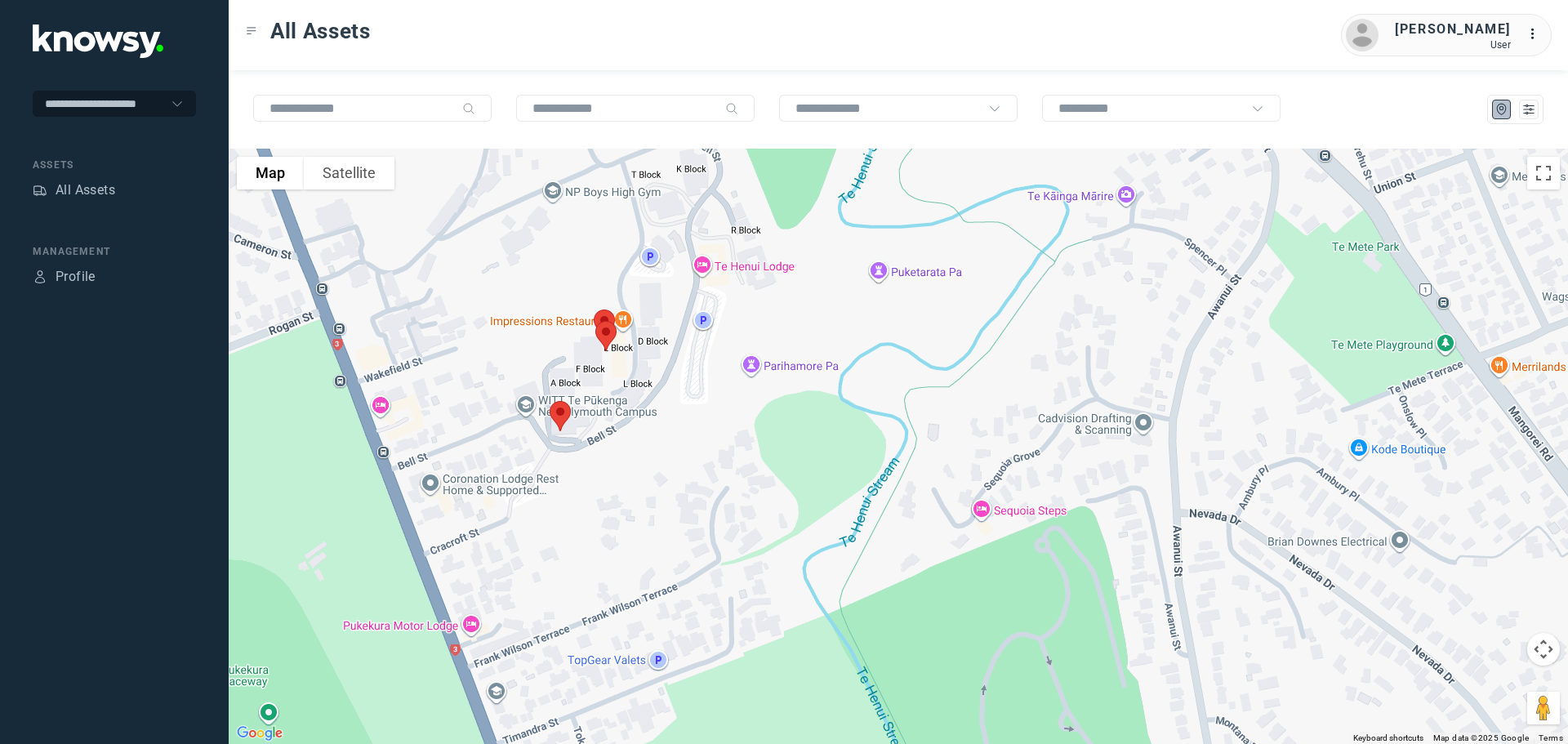
drag, startPoint x: 548, startPoint y: 251, endPoint x: 645, endPoint y: 439, distance: 211.5
click at [645, 439] on div at bounding box center [898, 446] width 1339 height 595
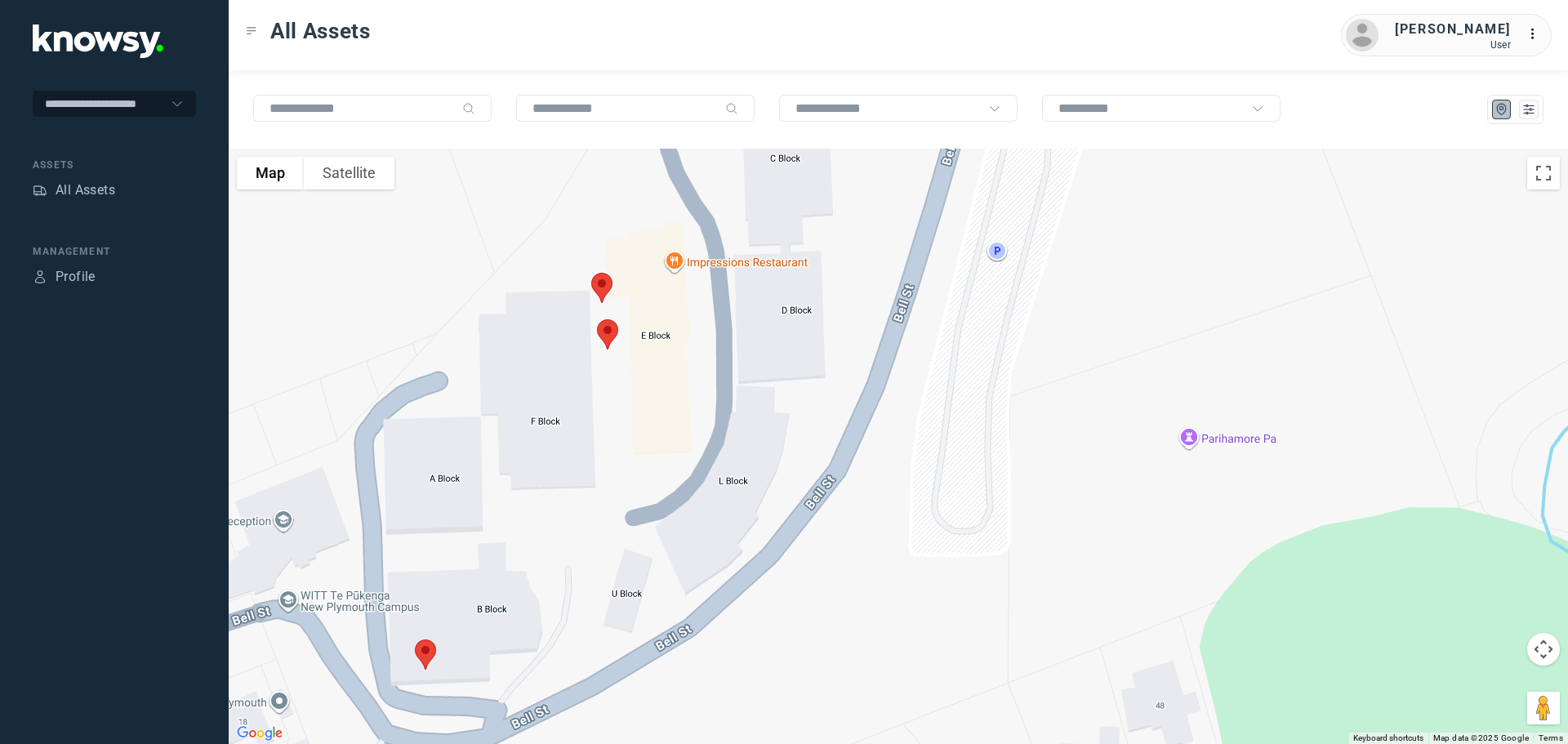
click at [428, 654] on img at bounding box center [426, 654] width 35 height 43
click at [488, 557] on button "Close" at bounding box center [480, 563] width 39 height 39
